Goal: Task Accomplishment & Management: Manage account settings

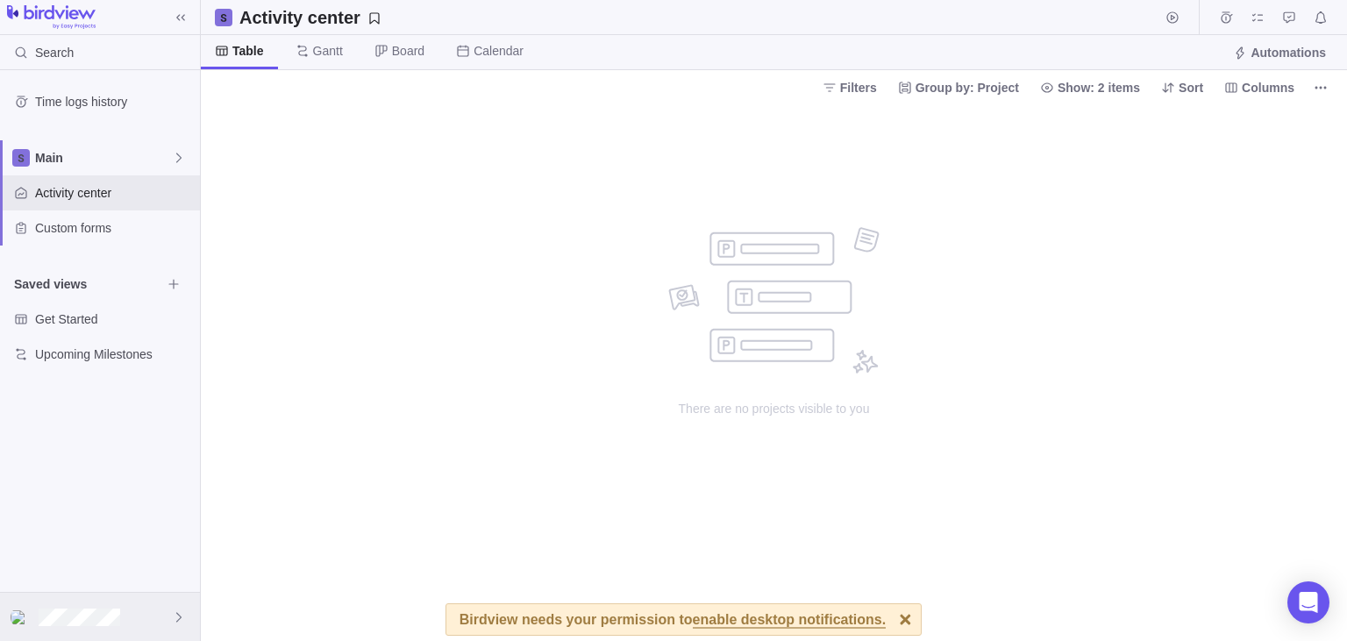
click at [163, 619] on div at bounding box center [100, 617] width 200 height 48
click at [110, 352] on span "My settings" at bounding box center [100, 354] width 158 height 18
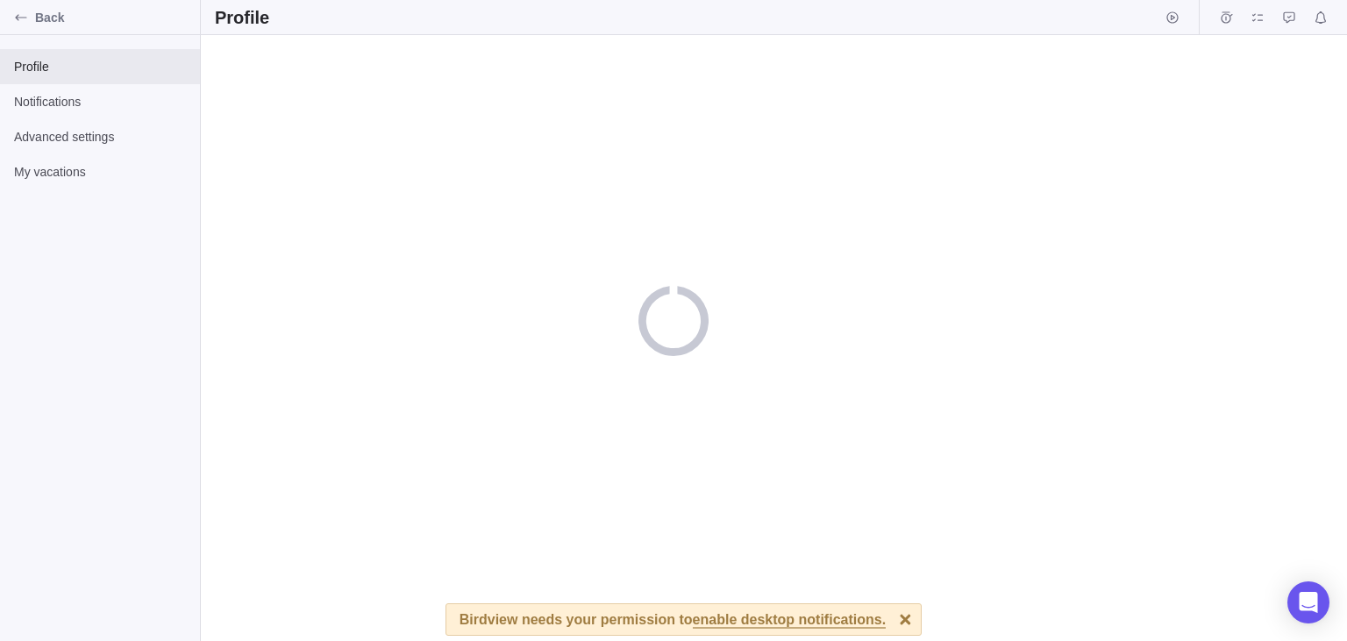
click at [671, 621] on div at bounding box center [905, 619] width 31 height 31
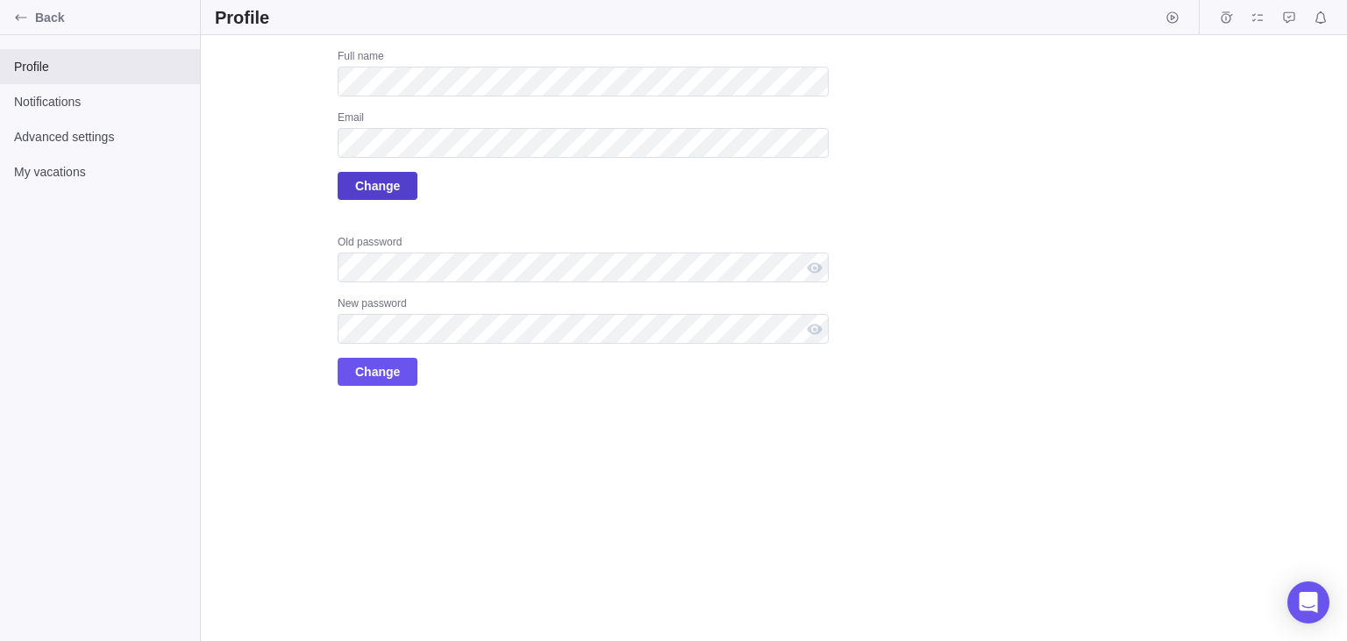
click at [395, 196] on span "Change" at bounding box center [378, 186] width 80 height 28
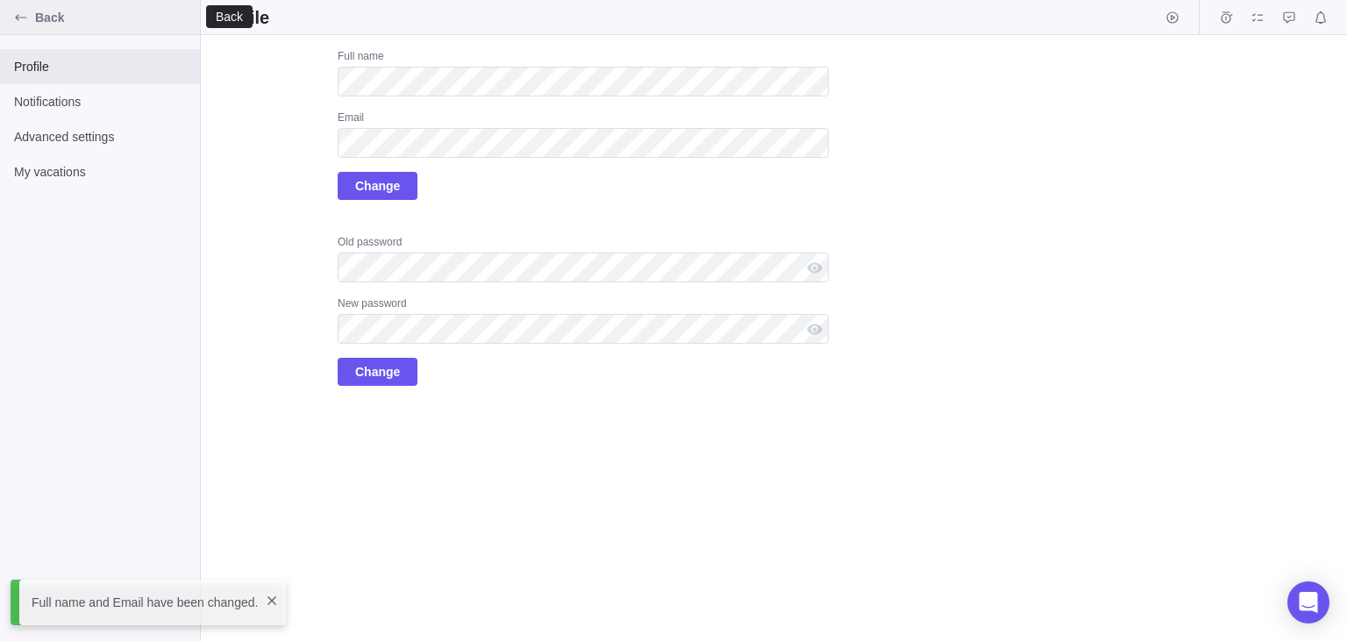
click at [15, 15] on icon "Back" at bounding box center [21, 18] width 14 height 14
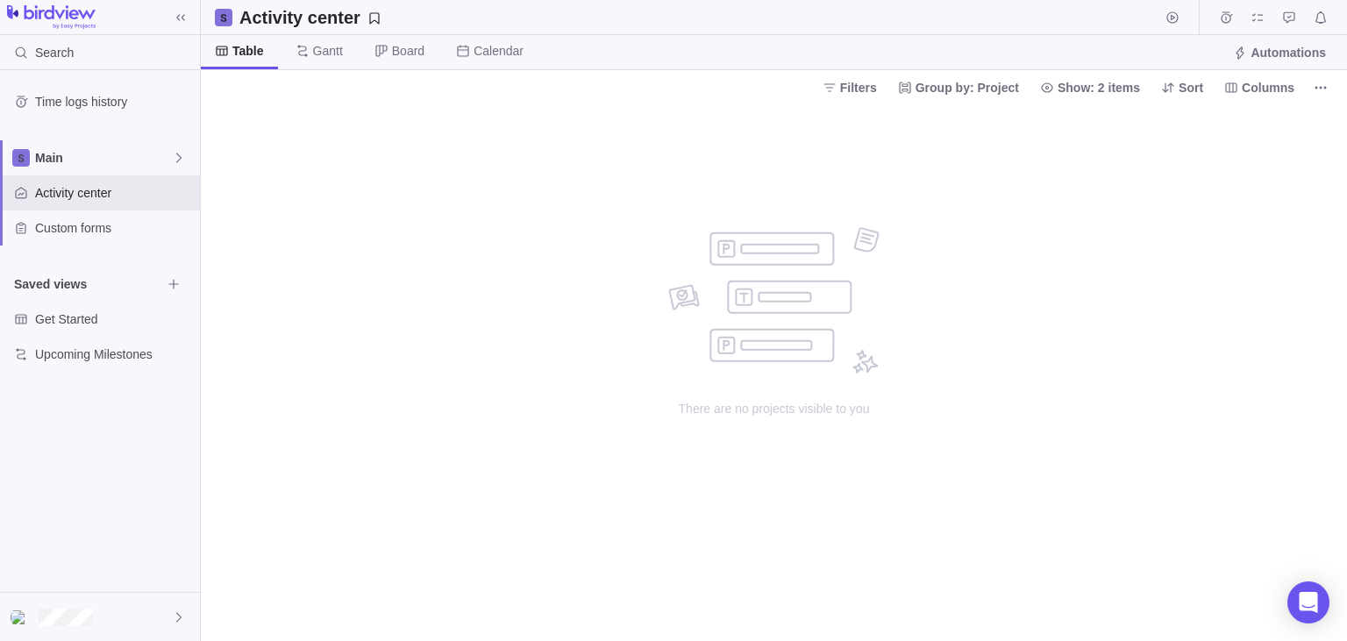
drag, startPoint x: 317, startPoint y: 200, endPoint x: 205, endPoint y: 8, distance: 222.4
click at [316, 196] on div "There are no projects visible to you" at bounding box center [774, 372] width 1146 height 537
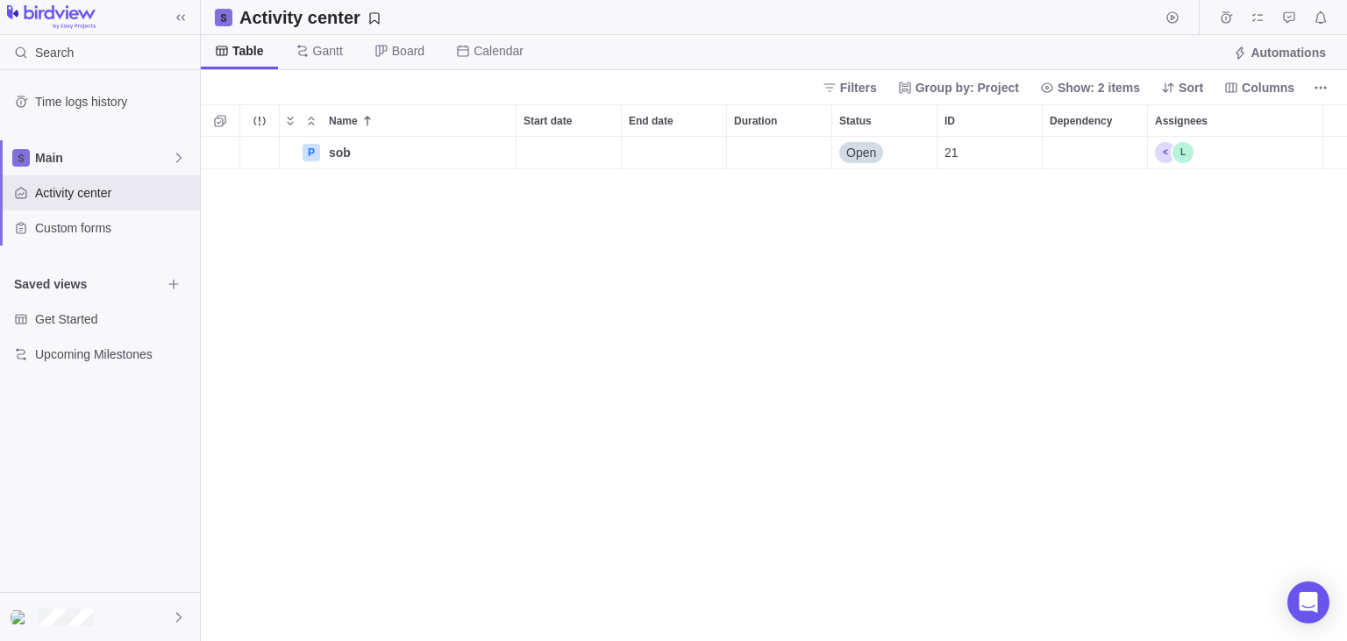
scroll to position [505, 1146]
click at [458, 156] on span "Details" at bounding box center [460, 153] width 40 height 18
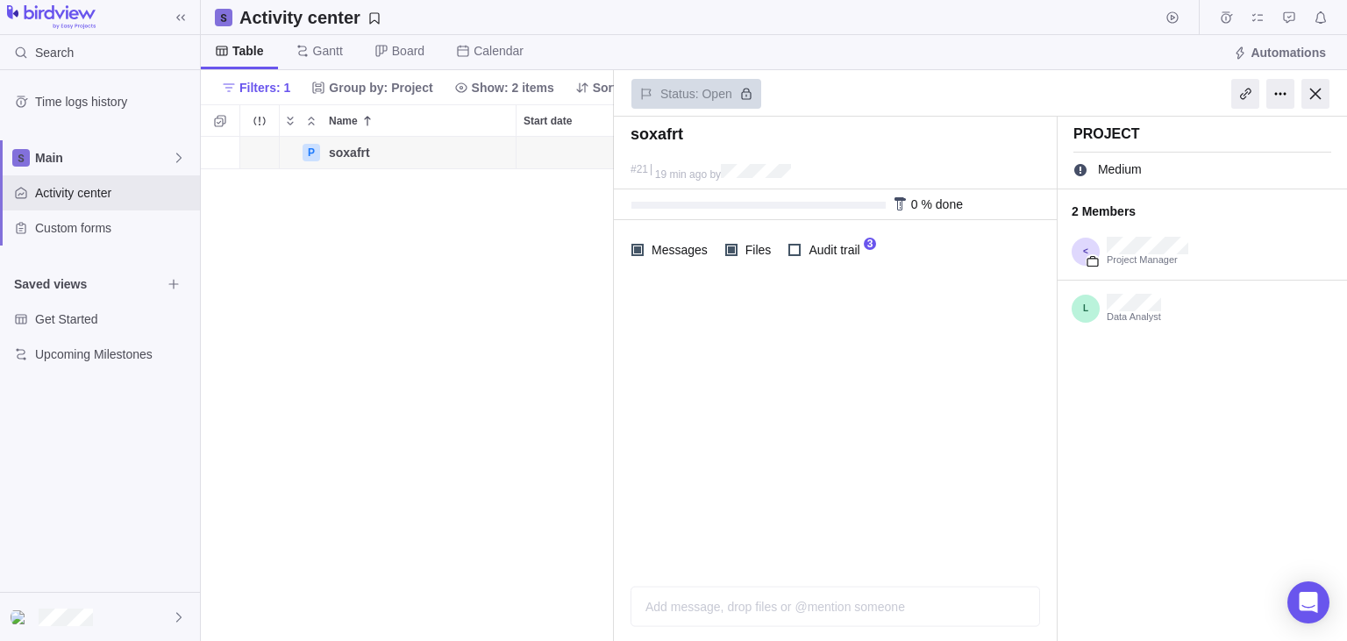
scroll to position [505, 413]
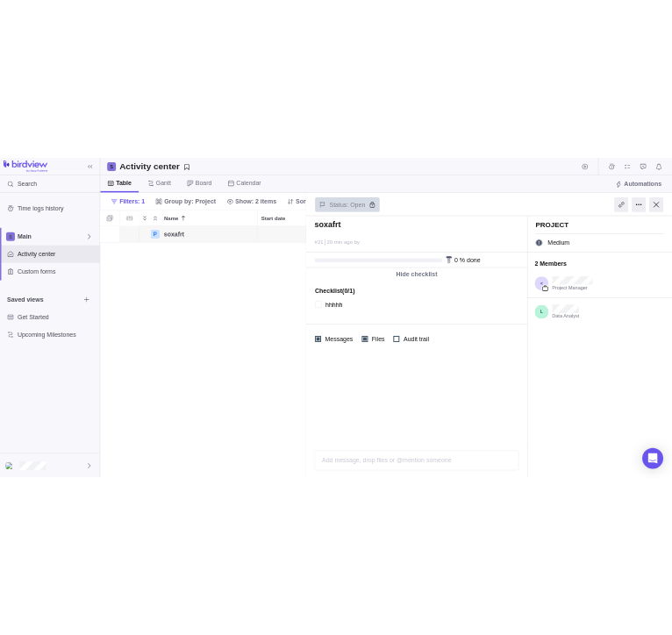
scroll to position [1, 0]
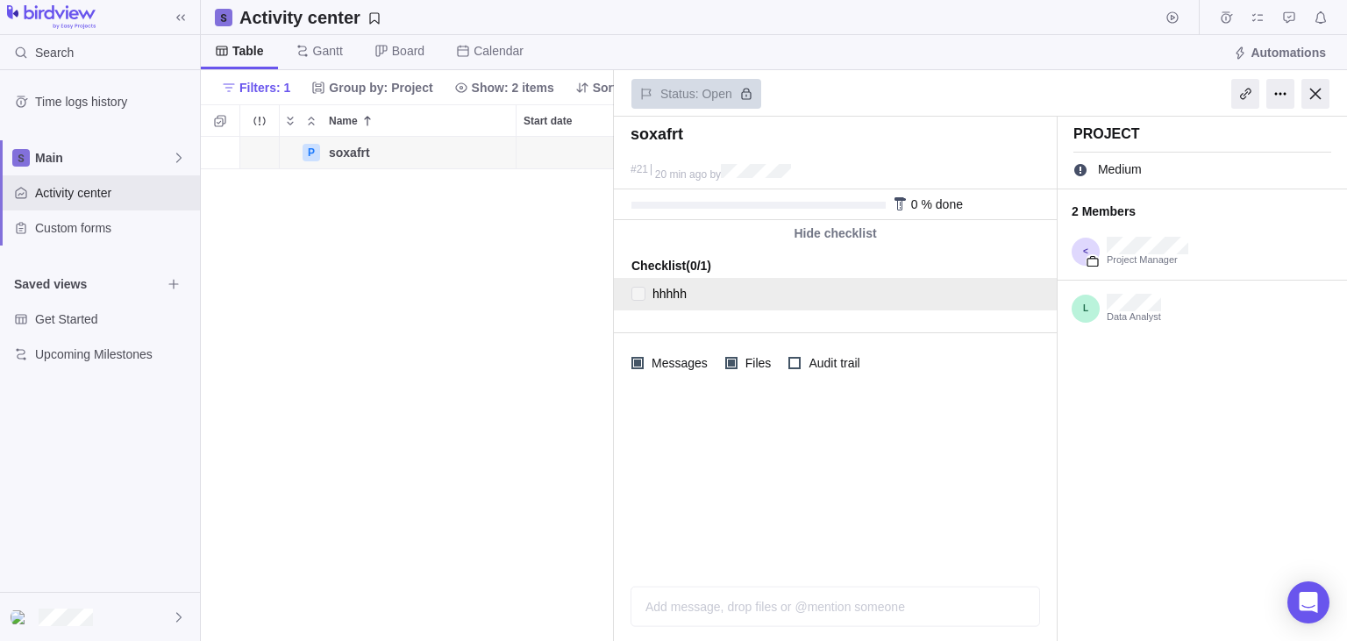
click at [640, 293] on div at bounding box center [638, 293] width 14 height 25
type textarea "x"
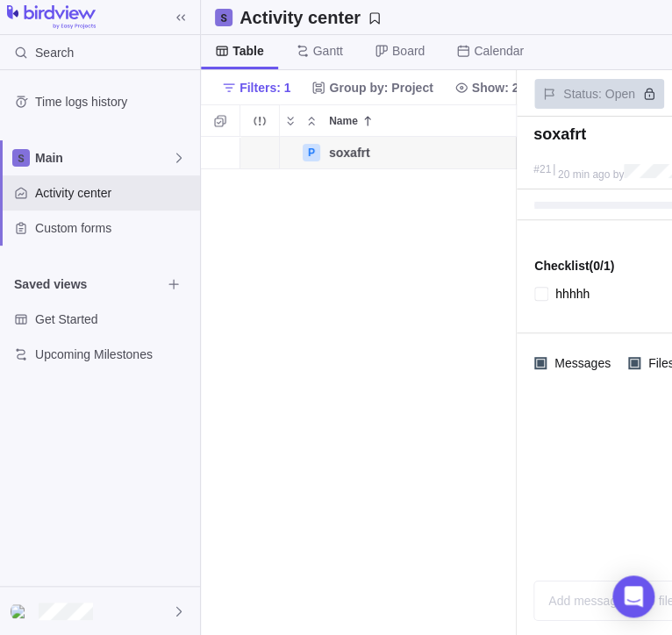
scroll to position [0, 0]
type textarea "x"
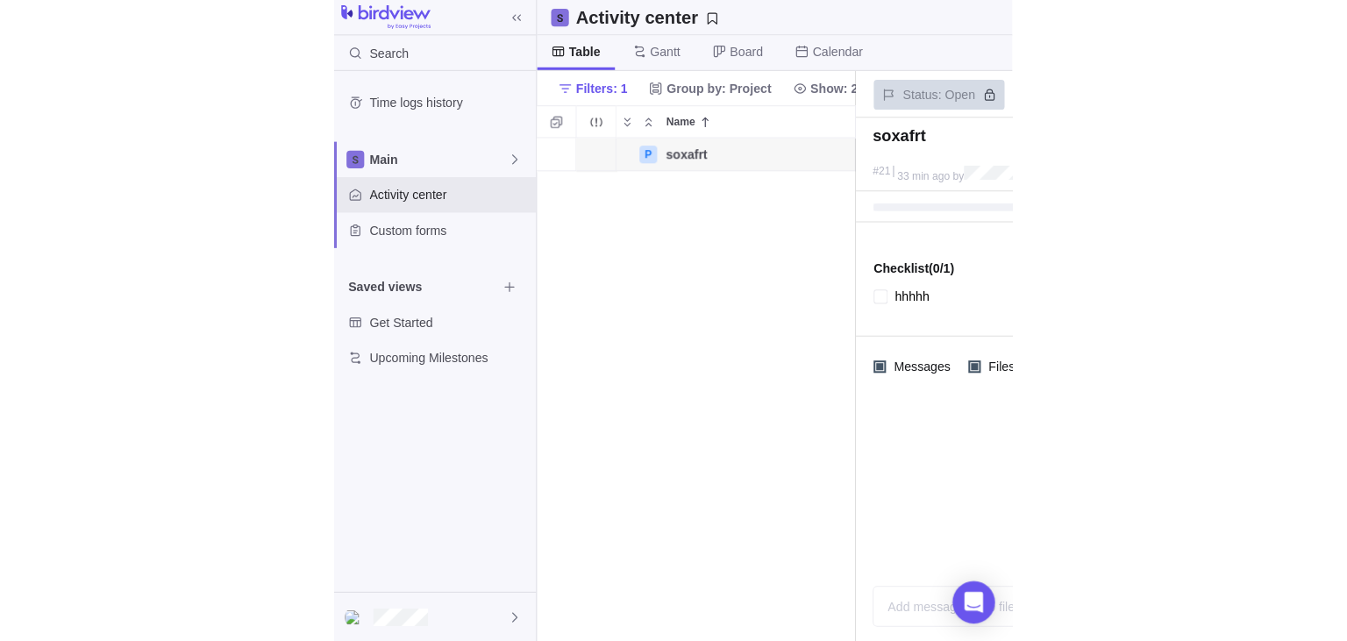
scroll to position [505, 413]
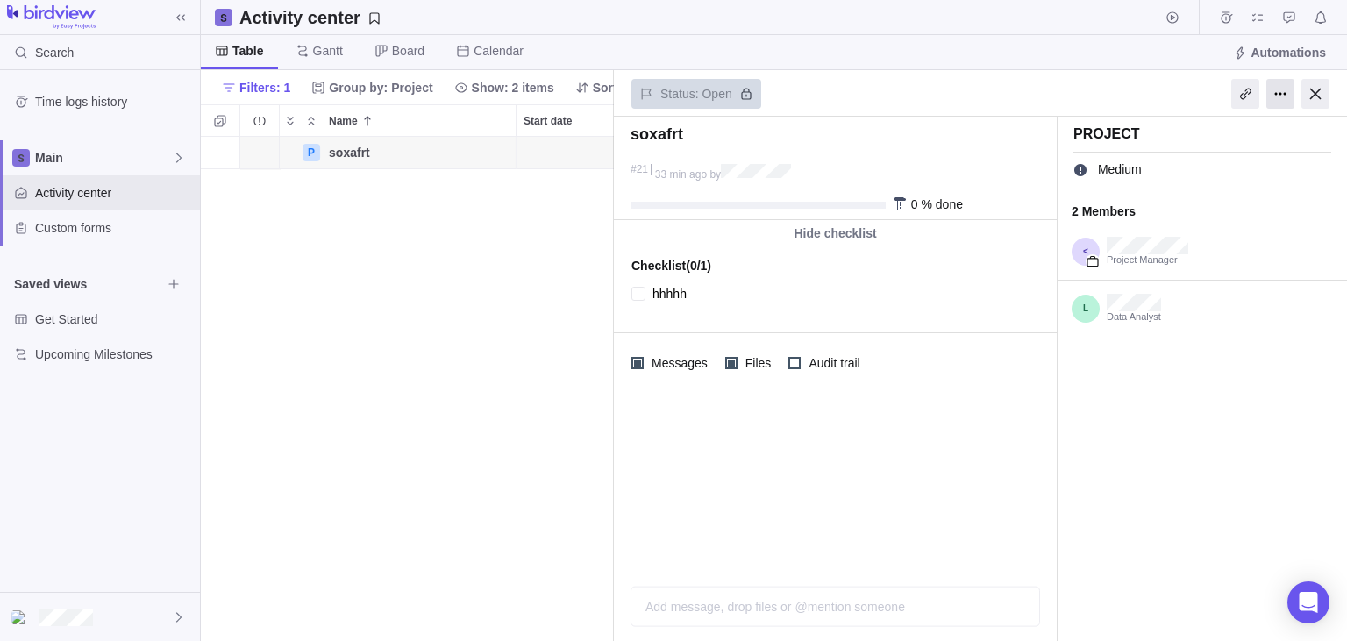
click at [671, 92] on div at bounding box center [1280, 94] width 28 height 30
click at [671, 381] on div "Project Medium Set dates or duration Set estimated hours Set portfolio 2 Member…" at bounding box center [1201, 379] width 289 height 524
click at [504, 151] on icon "More actions" at bounding box center [500, 153] width 14 height 14
